Goal: Transaction & Acquisition: Purchase product/service

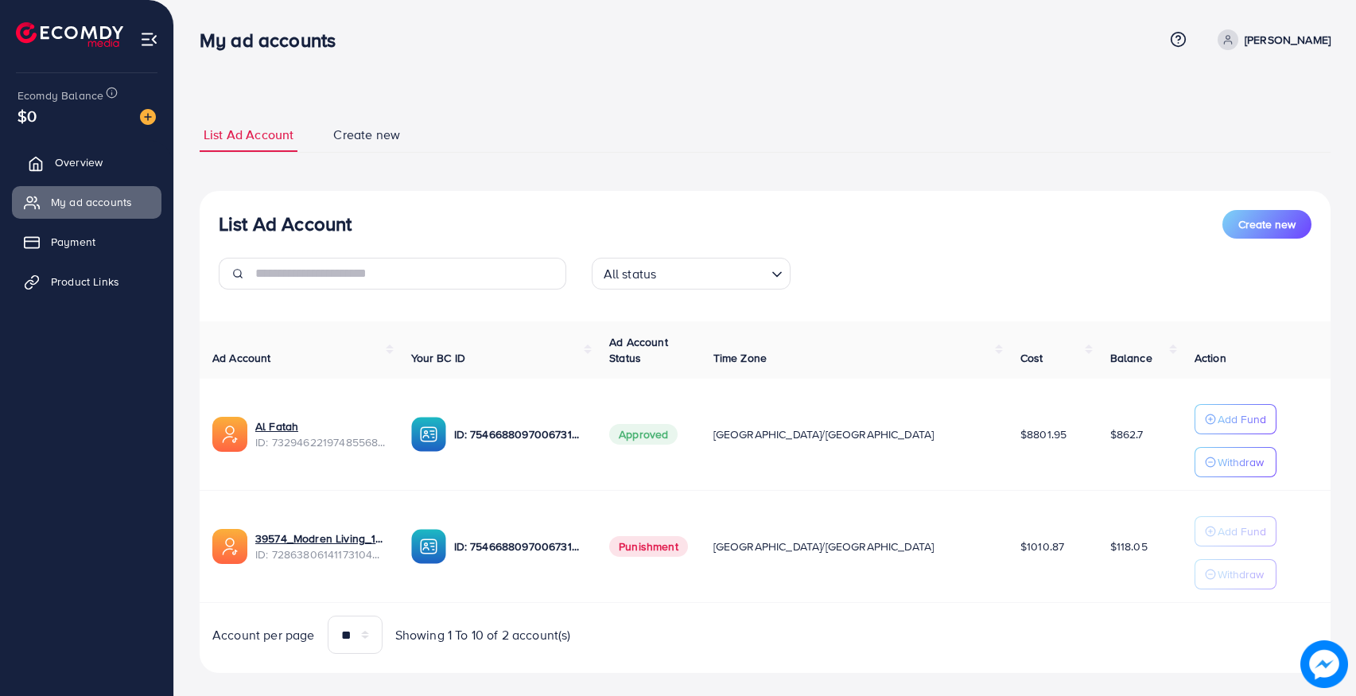
click at [90, 174] on link "Overview" at bounding box center [86, 162] width 149 height 32
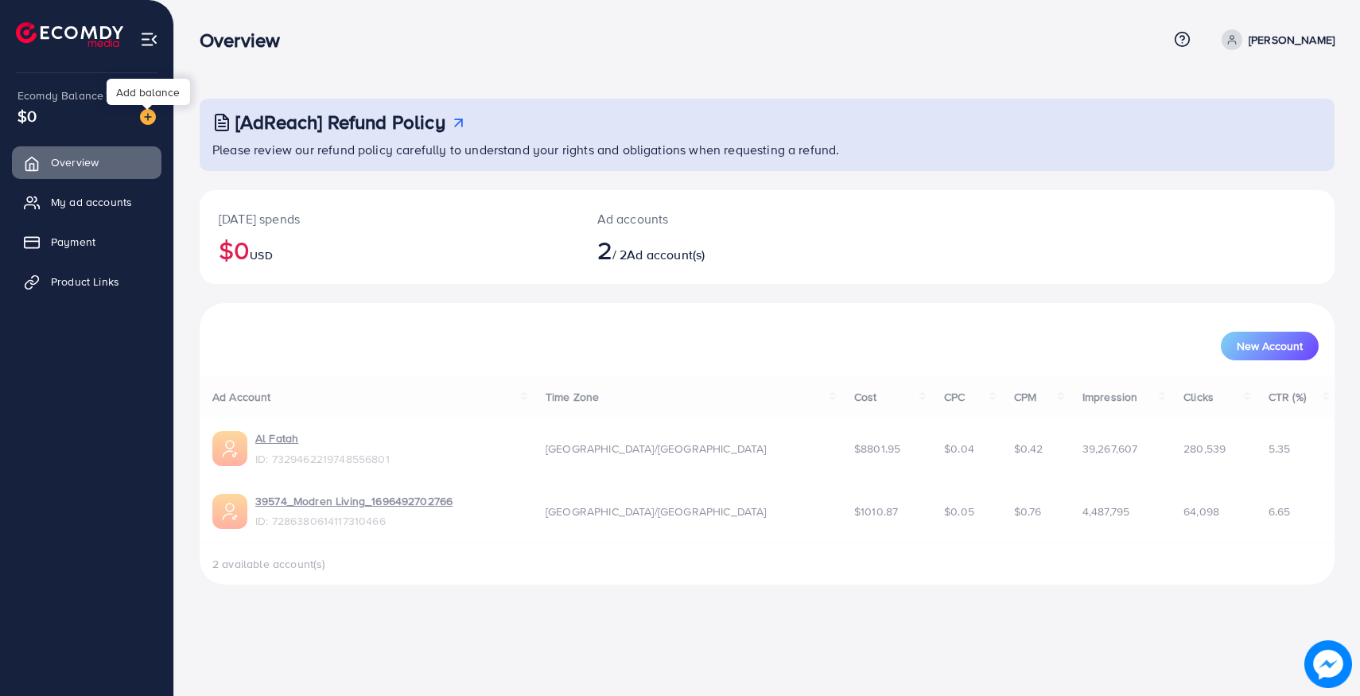
click at [142, 115] on img at bounding box center [148, 117] width 16 height 16
click at [149, 124] on img at bounding box center [148, 117] width 16 height 16
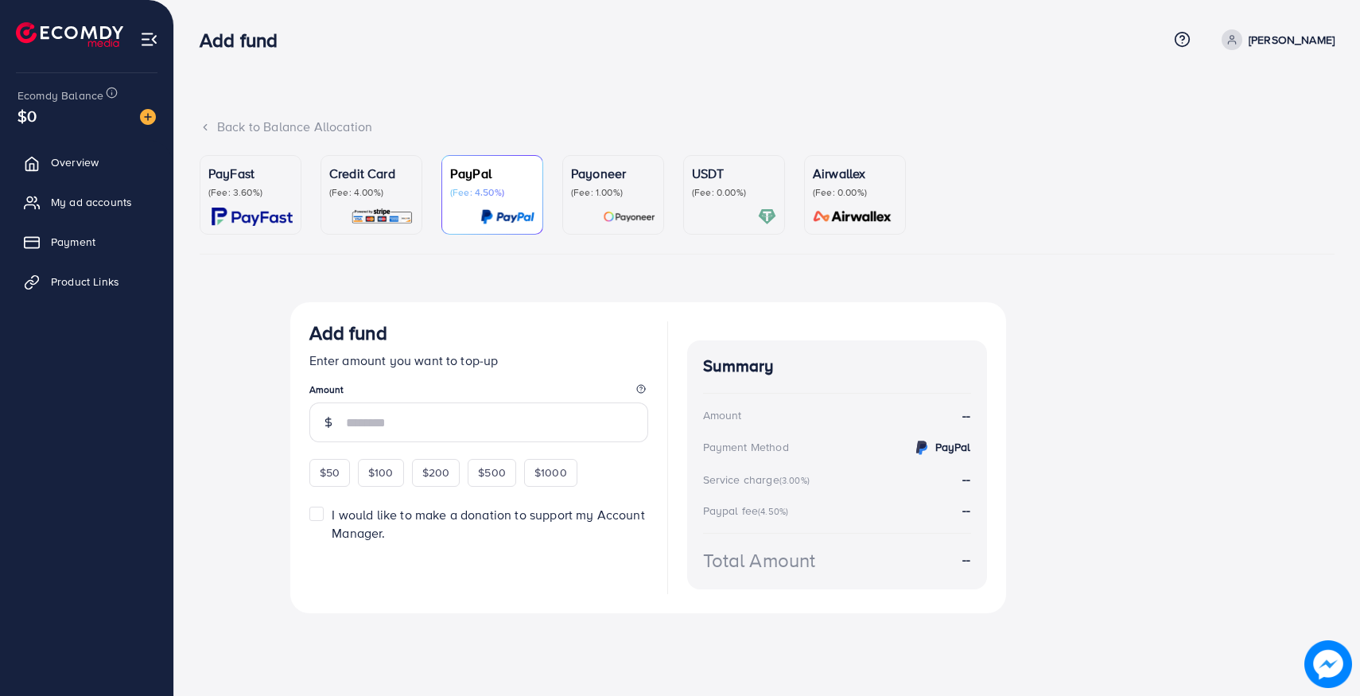
click at [231, 200] on div "PayFast (Fee: 3.60%)" at bounding box center [250, 195] width 84 height 62
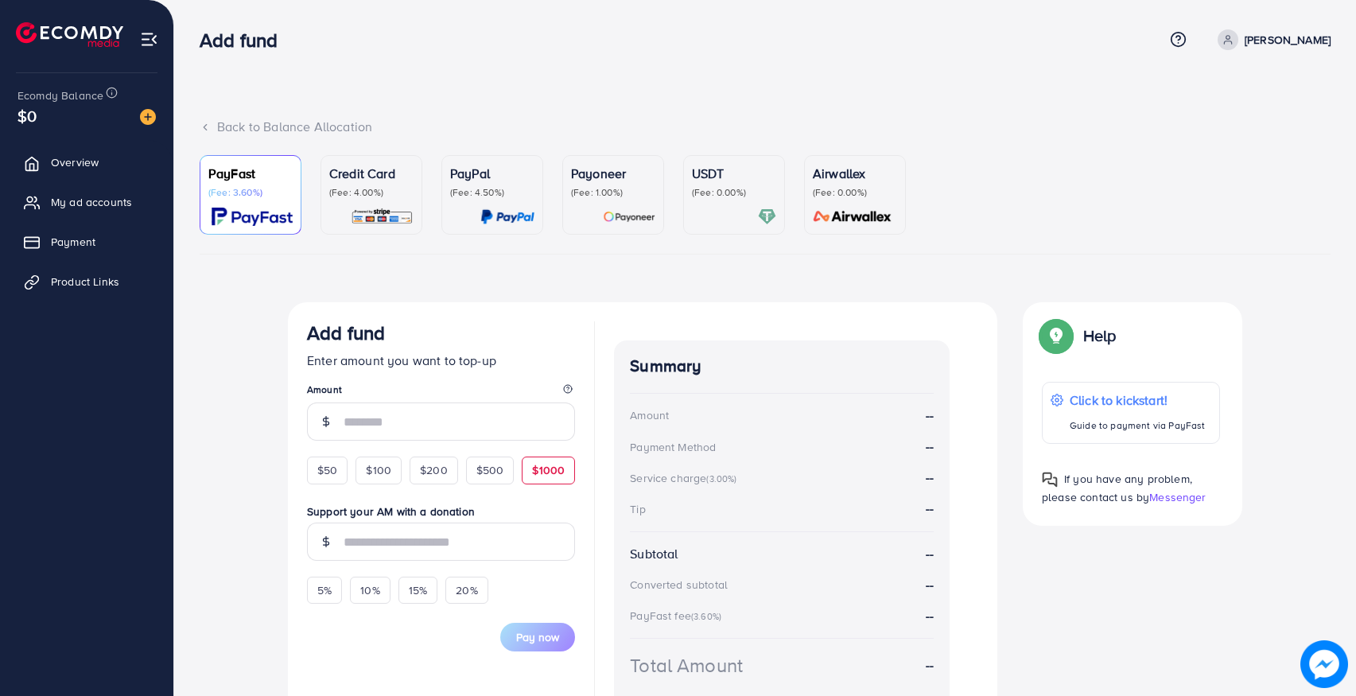
click at [550, 461] on div "$1000" at bounding box center [548, 469] width 53 height 27
type input "****"
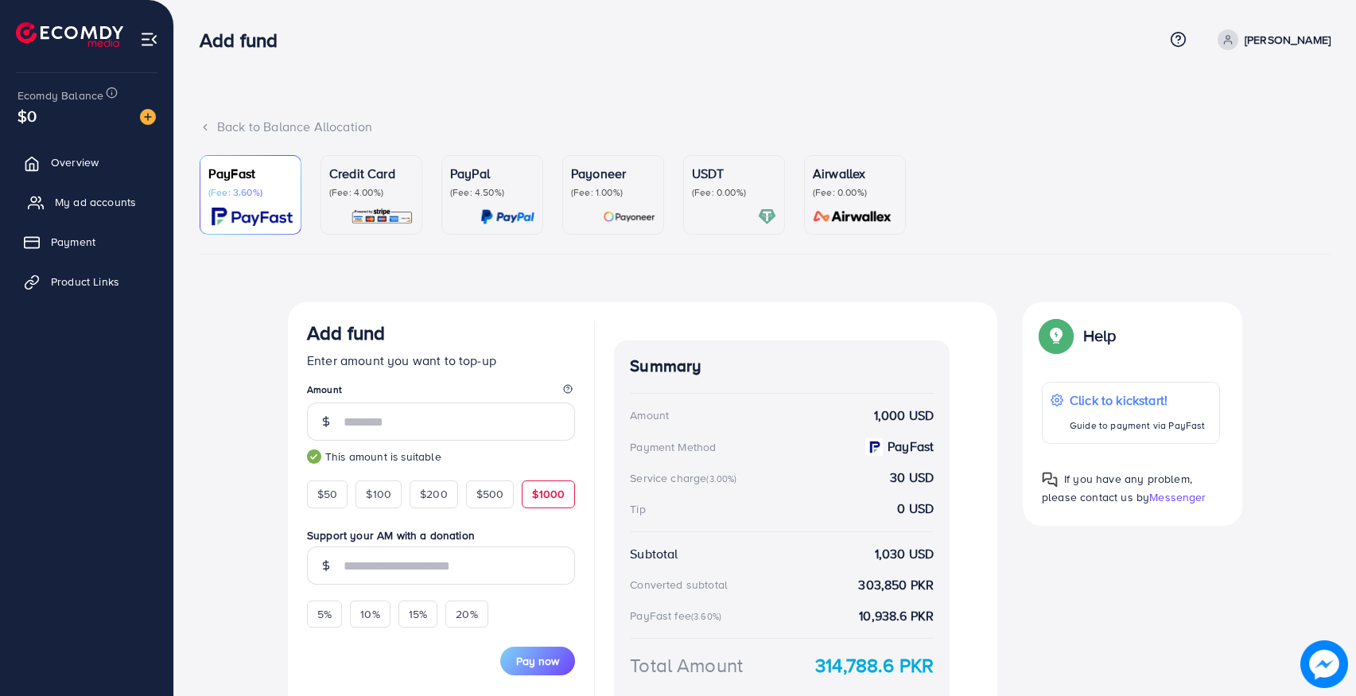
click at [88, 208] on span "My ad accounts" at bounding box center [95, 202] width 81 height 16
